Goal: Check status: Check status

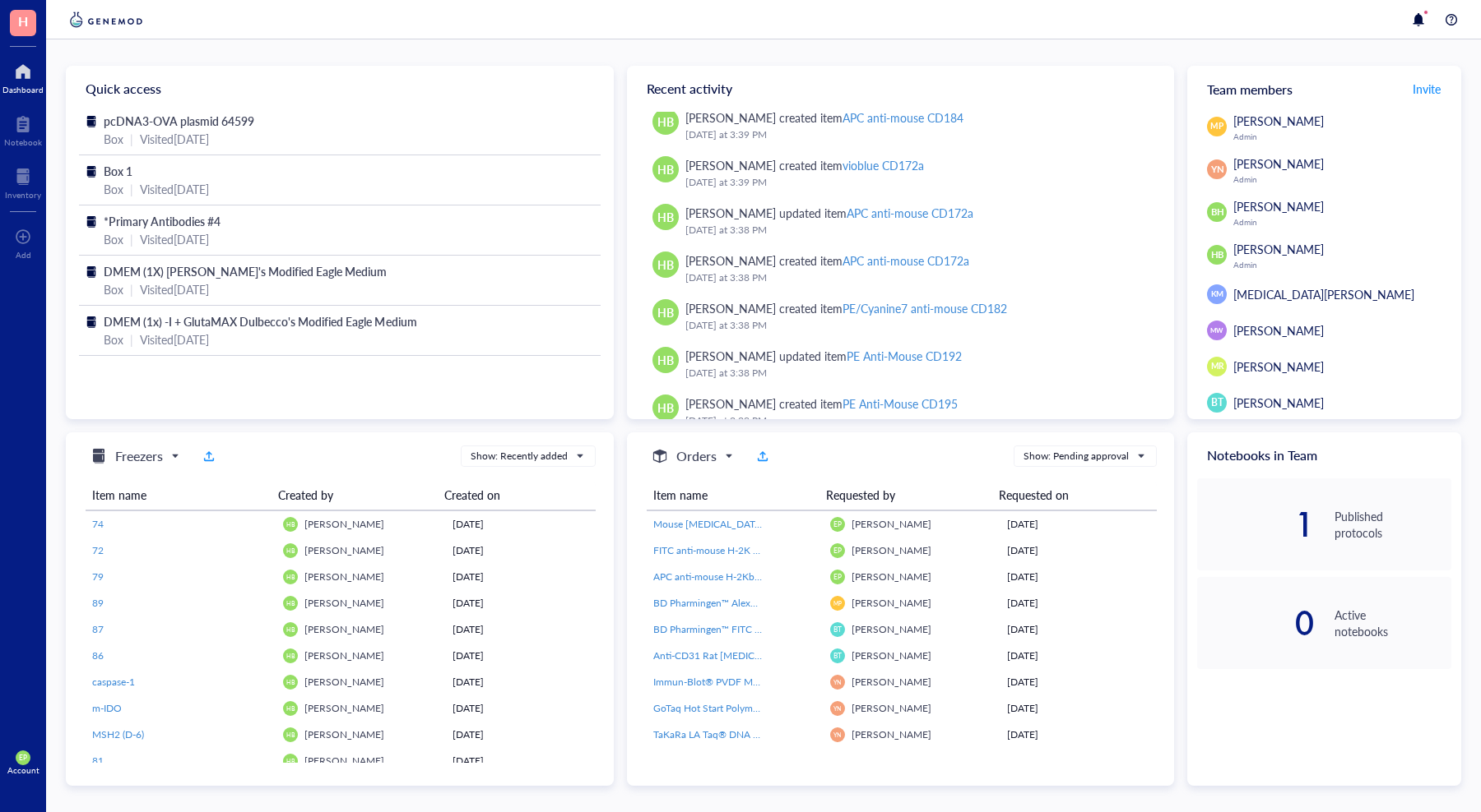
scroll to position [328, 0]
click at [19, 185] on div at bounding box center [23, 176] width 36 height 26
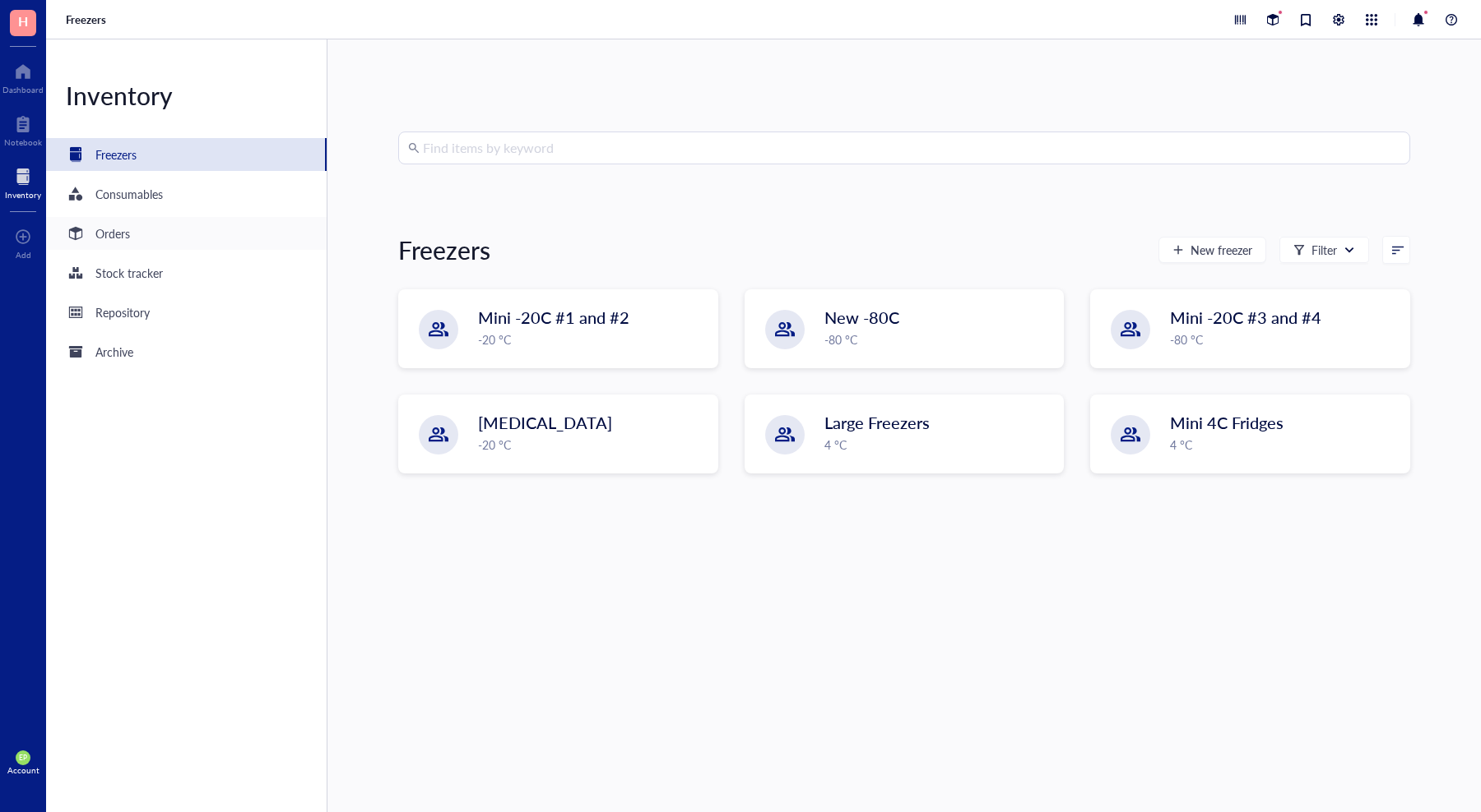
click at [131, 232] on div "Orders" at bounding box center [186, 233] width 280 height 32
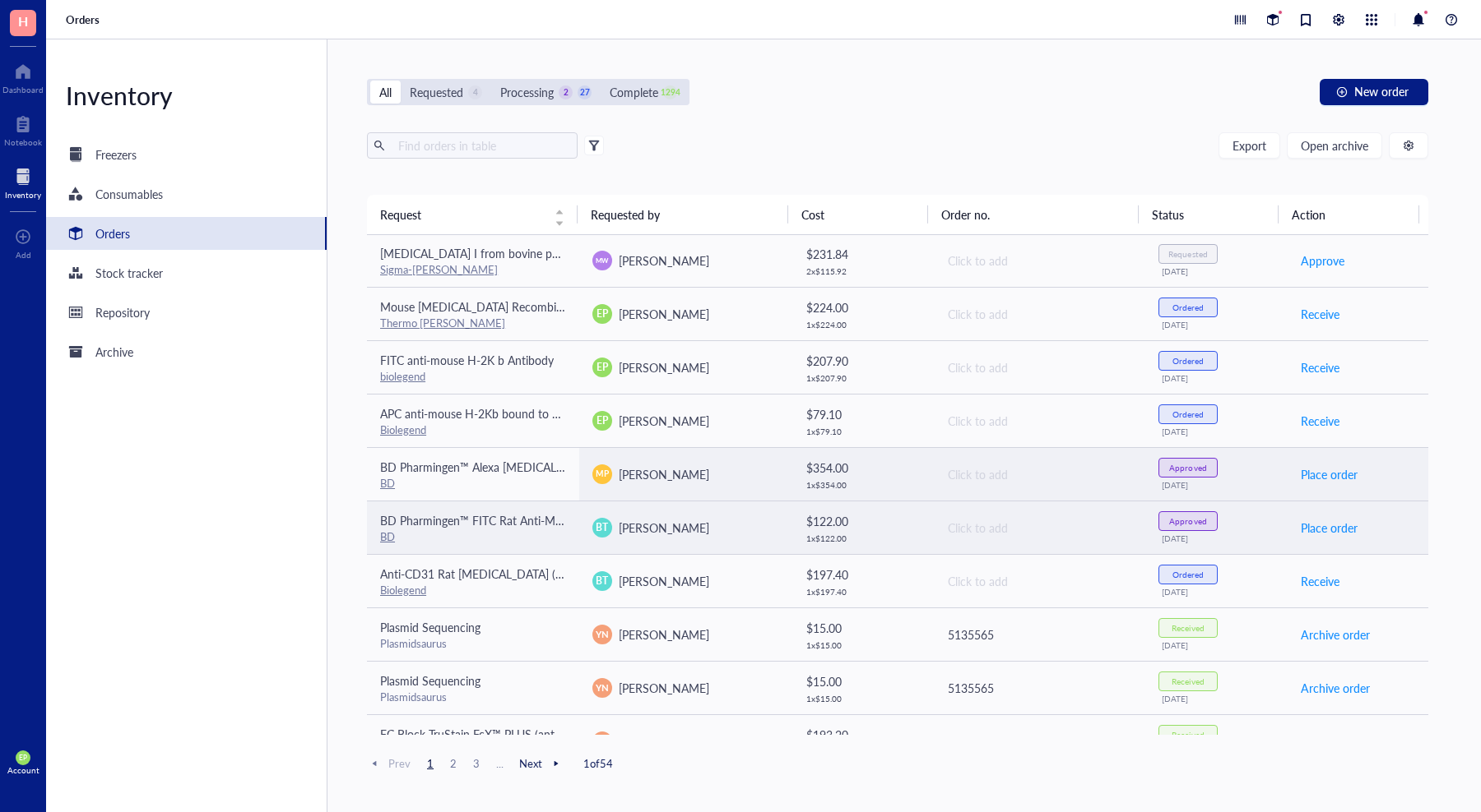
scroll to position [2, 0]
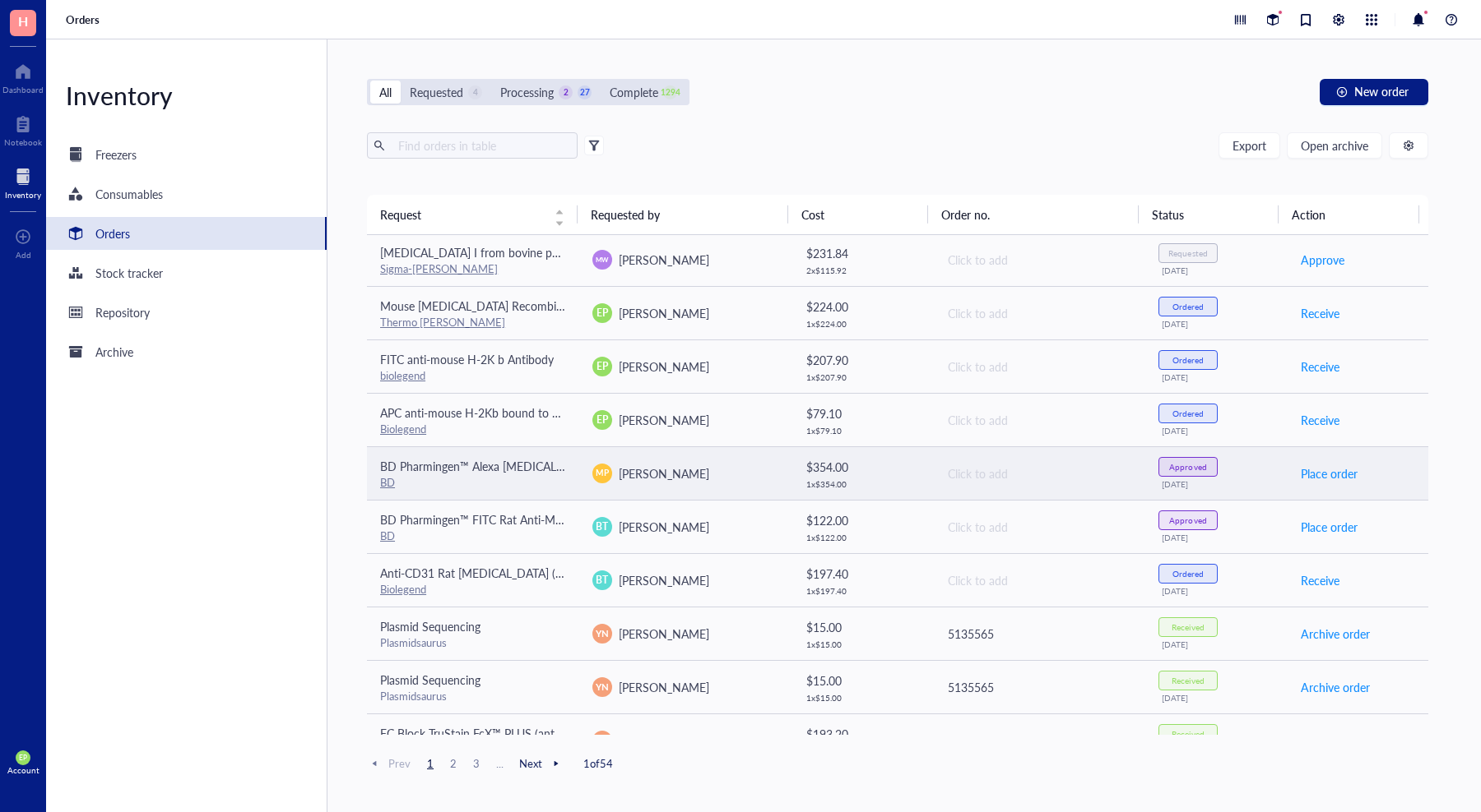
click at [440, 473] on span "BD Pharmingen™ Alexa [MEDICAL_DATA]® 647 Mouse Anti-Nur77" at bounding box center [552, 466] width 345 height 16
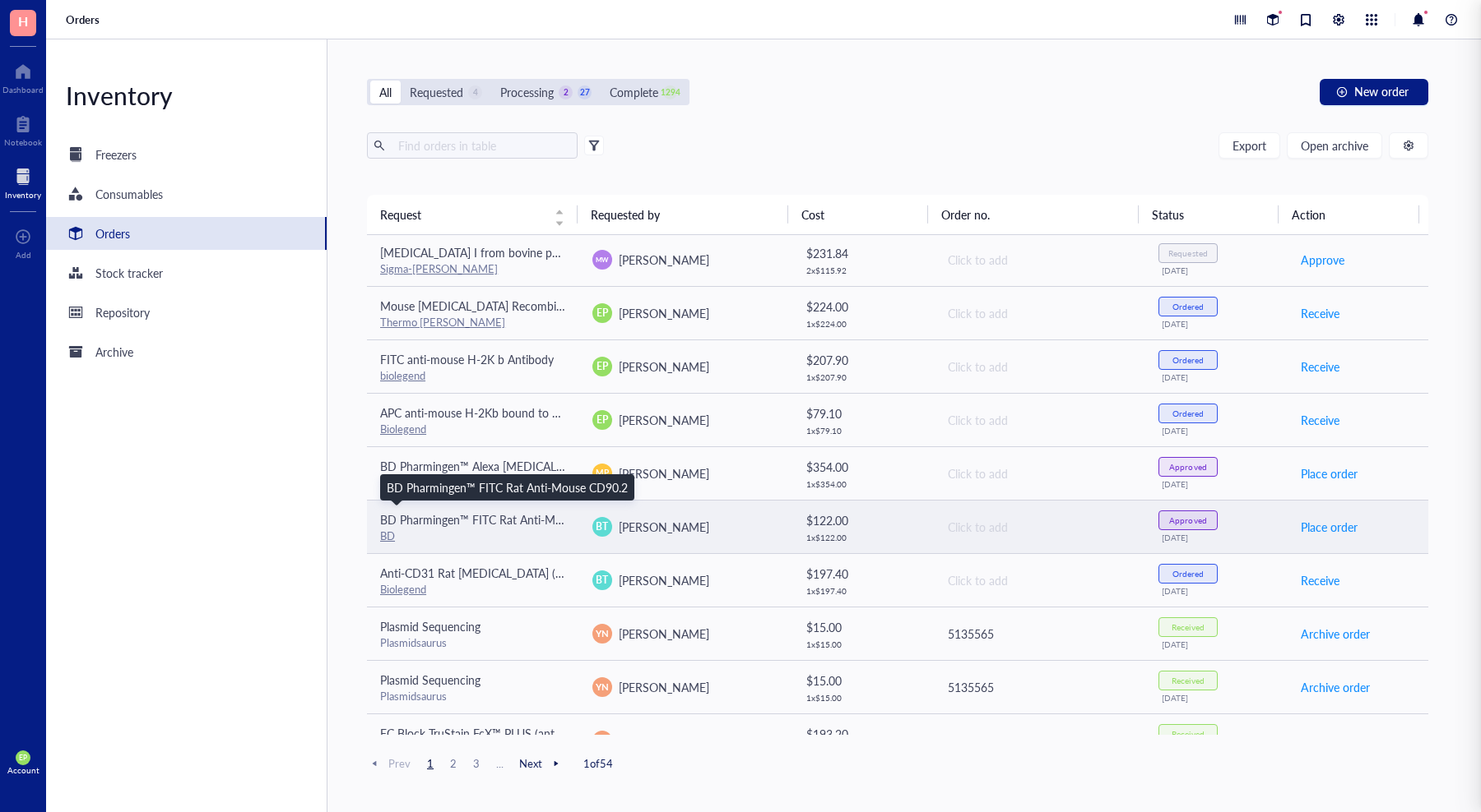
click at [456, 527] on span "BD Pharmingen™ FITC Rat Anti-Mouse CD90.2" at bounding box center [500, 519] width 241 height 16
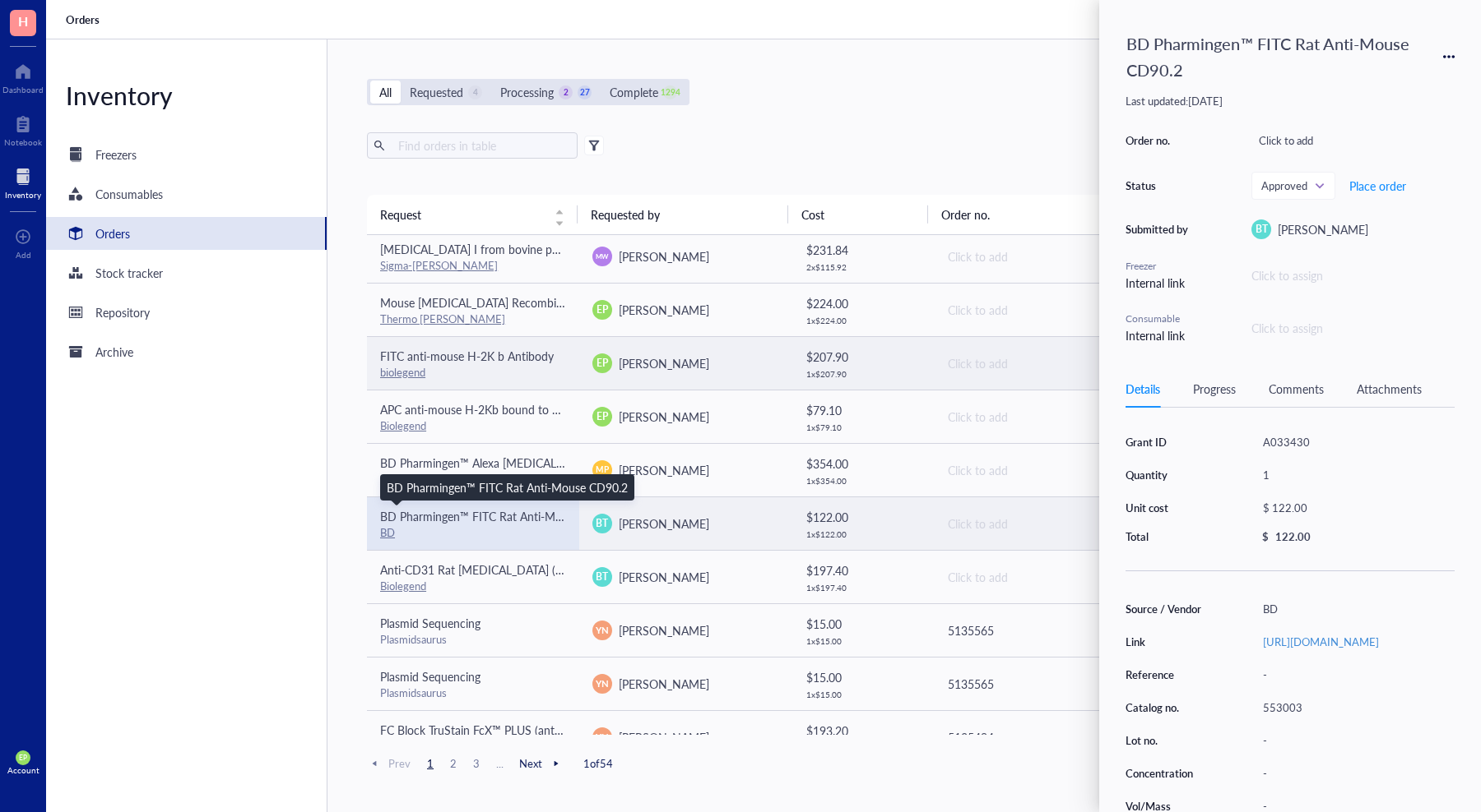
scroll to position [6, 0]
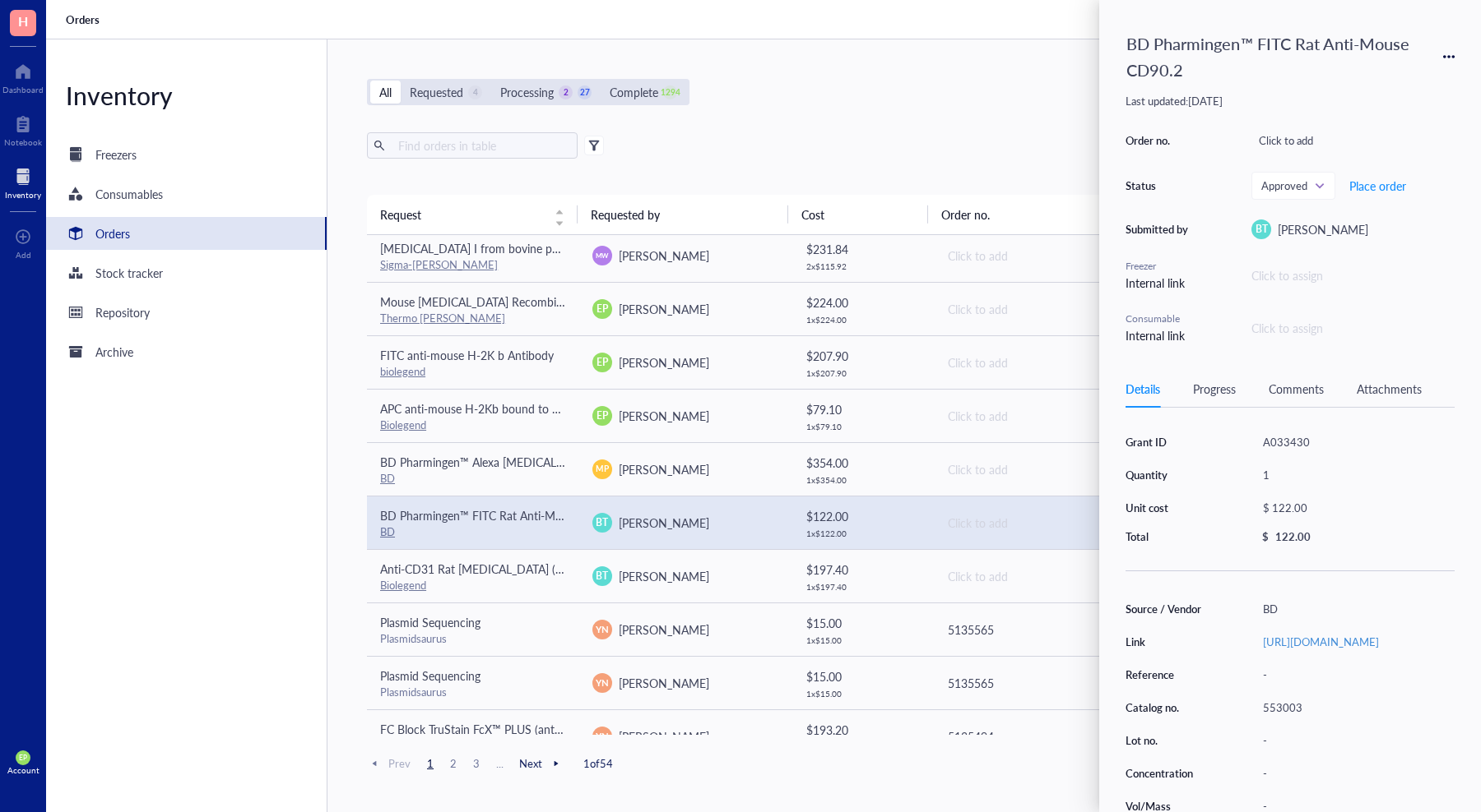
click at [963, 91] on div "All Requested 4 Processing 2 27 Complete 1294 New order" at bounding box center [897, 91] width 1061 height 26
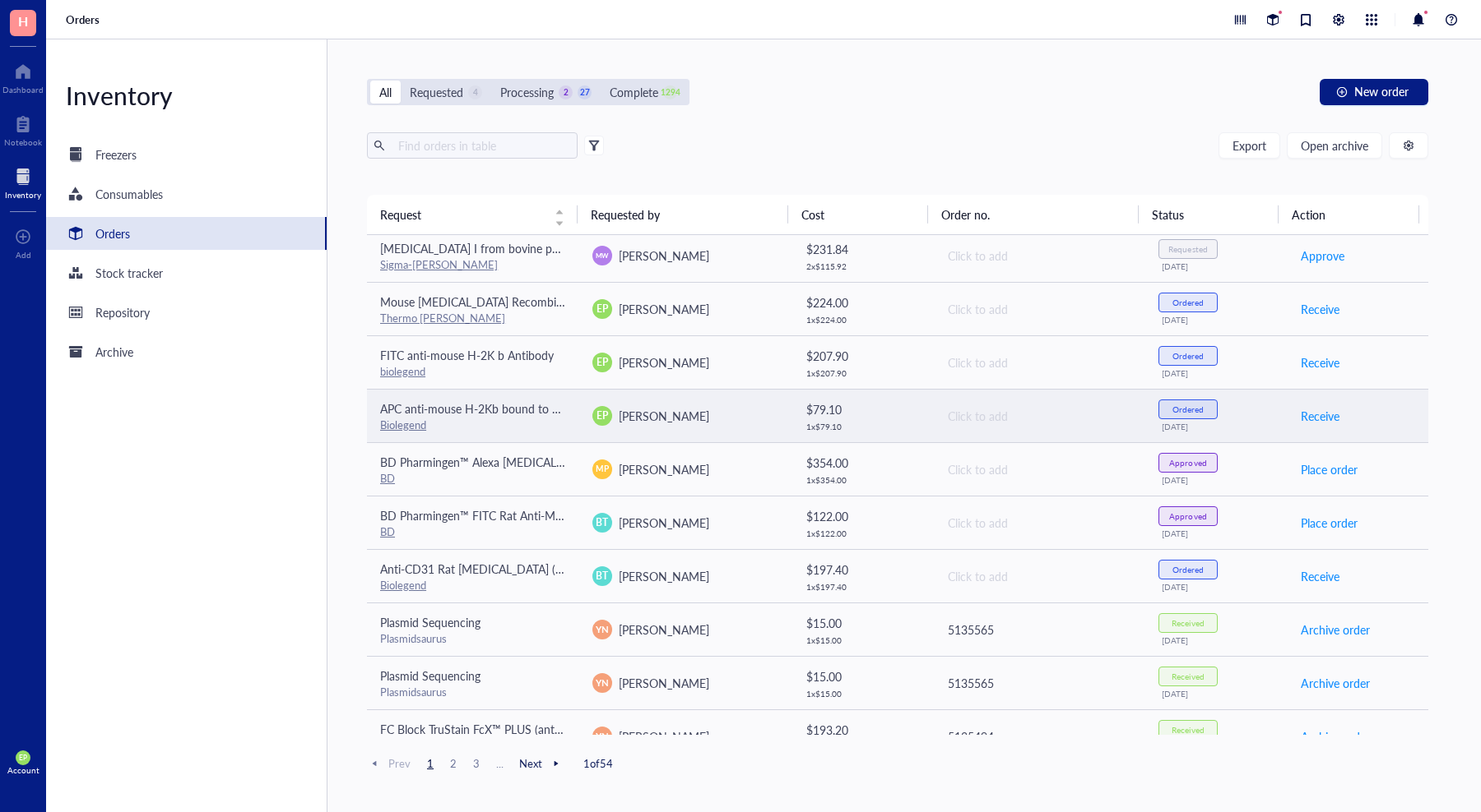
scroll to position [0, 0]
